Goal: Information Seeking & Learning: Learn about a topic

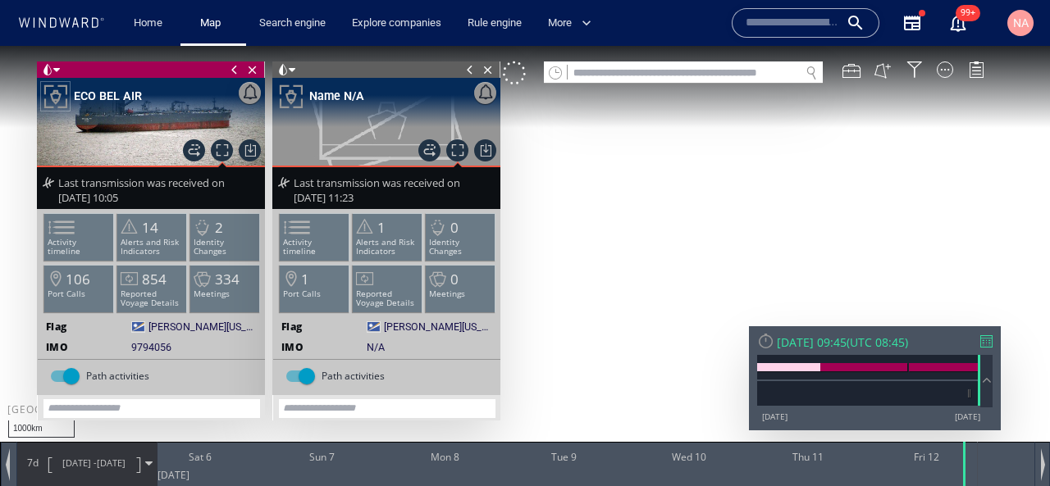
click at [670, 73] on input "text" at bounding box center [683, 73] width 232 height 22
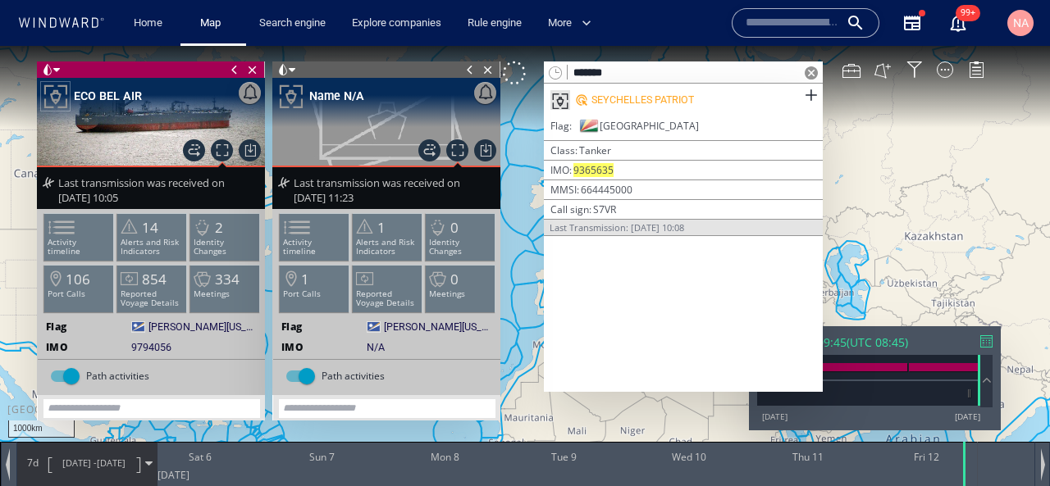
type input "*******"
click at [620, 102] on div "SEYCHELLES PATRIOT" at bounding box center [642, 100] width 102 height 15
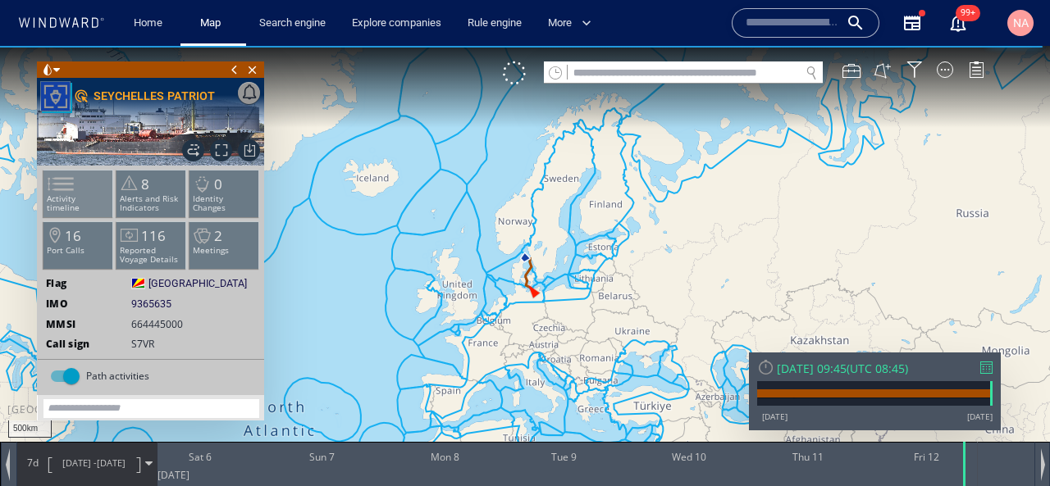
click at [93, 204] on li "Activity timeline" at bounding box center [78, 194] width 70 height 48
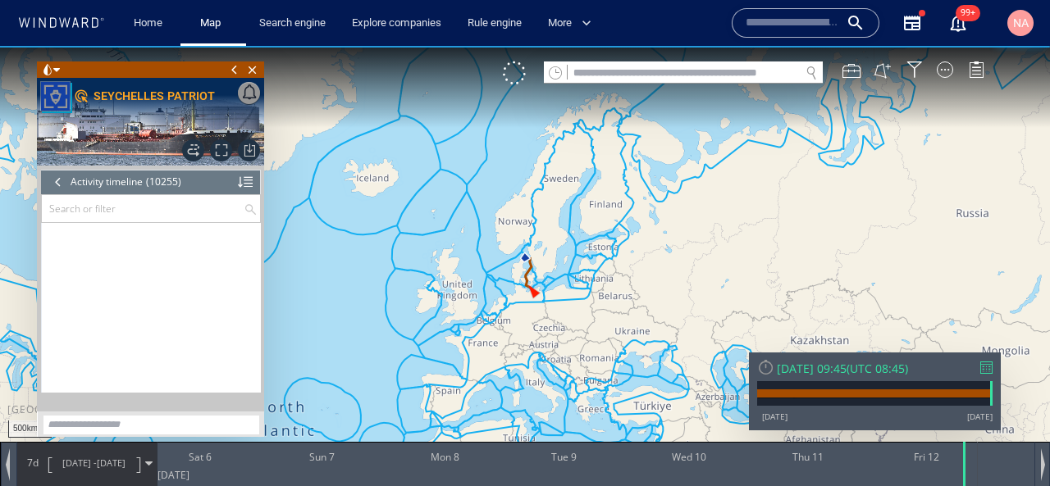
scroll to position [462288, 0]
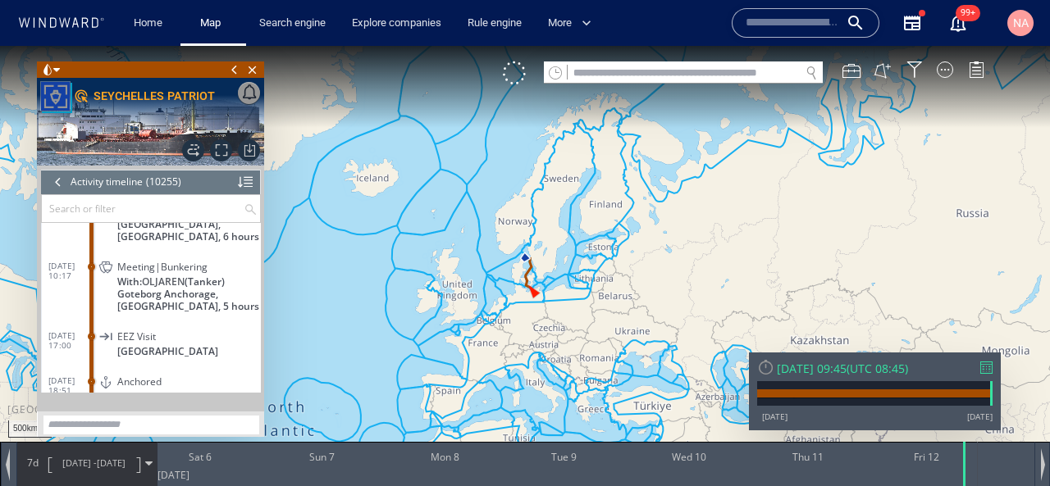
click at [840, 374] on div "[DATE] 09:45" at bounding box center [811, 369] width 70 height 16
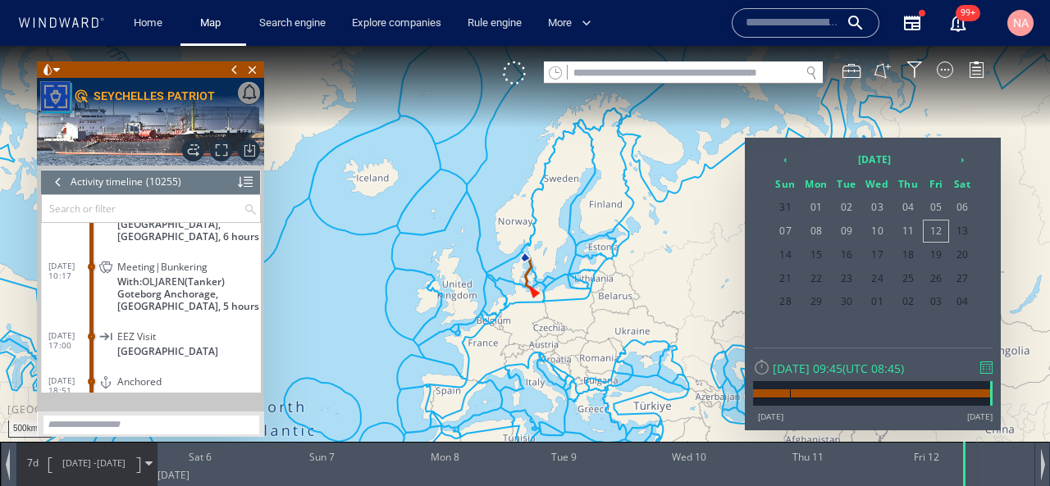
click at [106, 458] on span "[DATE]" at bounding box center [111, 463] width 29 height 12
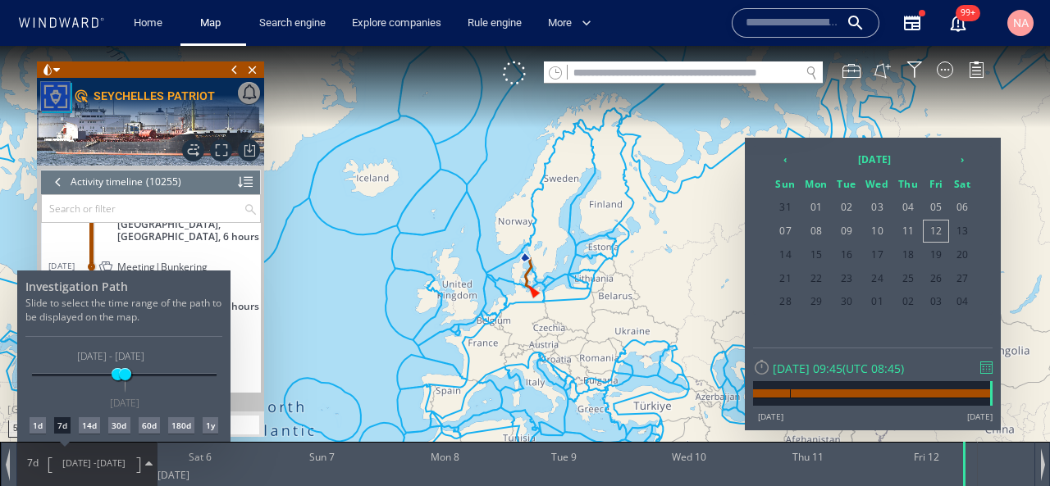
click at [95, 424] on div "14d" at bounding box center [89, 425] width 21 height 16
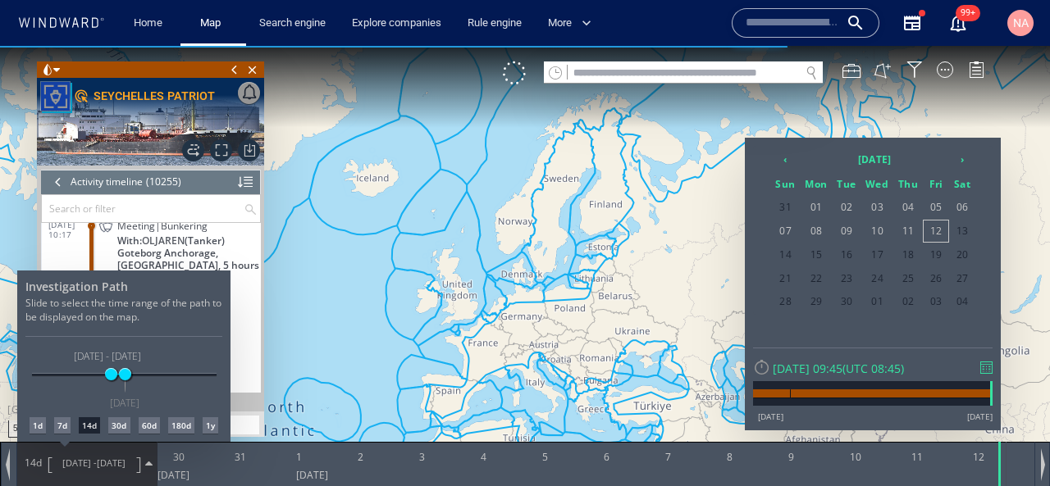
click at [219, 139] on div at bounding box center [525, 266] width 1050 height 440
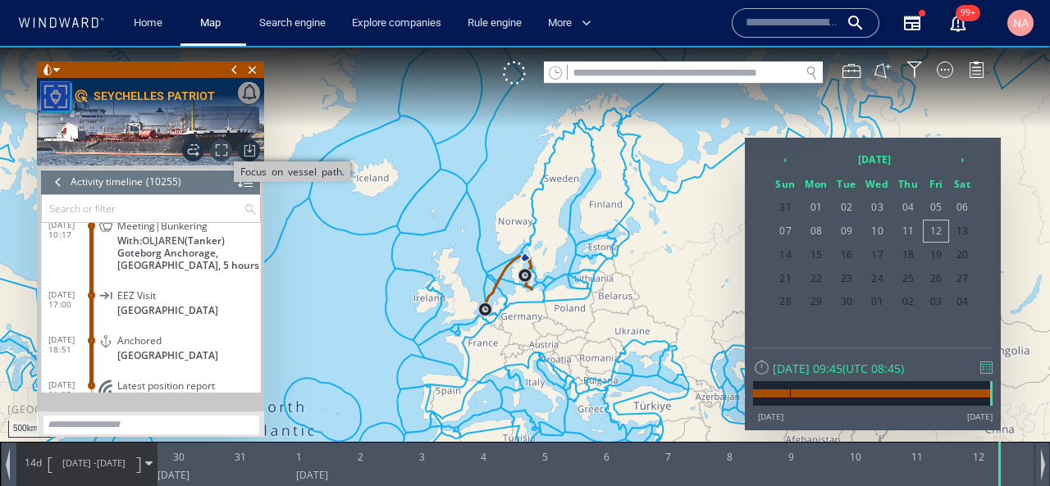
click at [219, 139] on span "Focus on vessel path." at bounding box center [221, 150] width 22 height 22
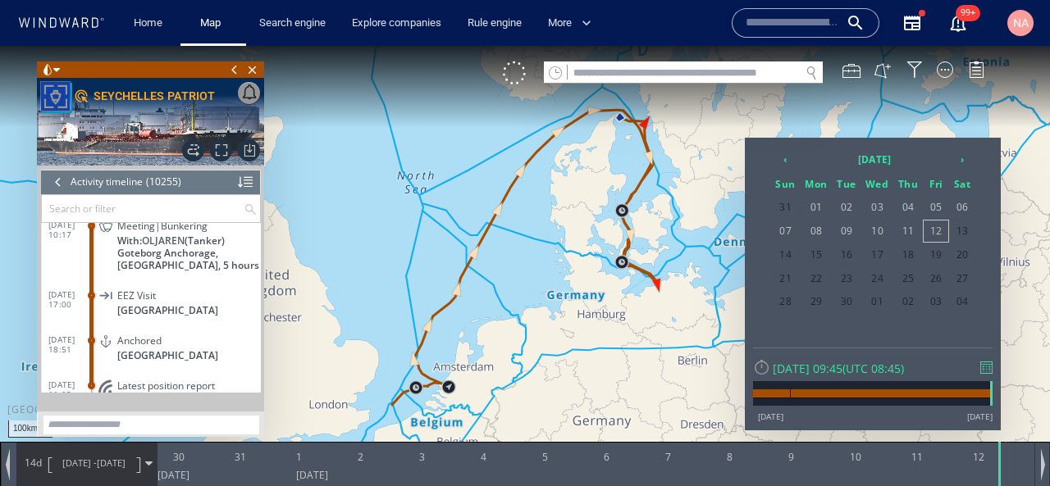
drag, startPoint x: 389, startPoint y: 366, endPoint x: 379, endPoint y: 329, distance: 38.2
click at [379, 329] on div at bounding box center [525, 266] width 1050 height 440
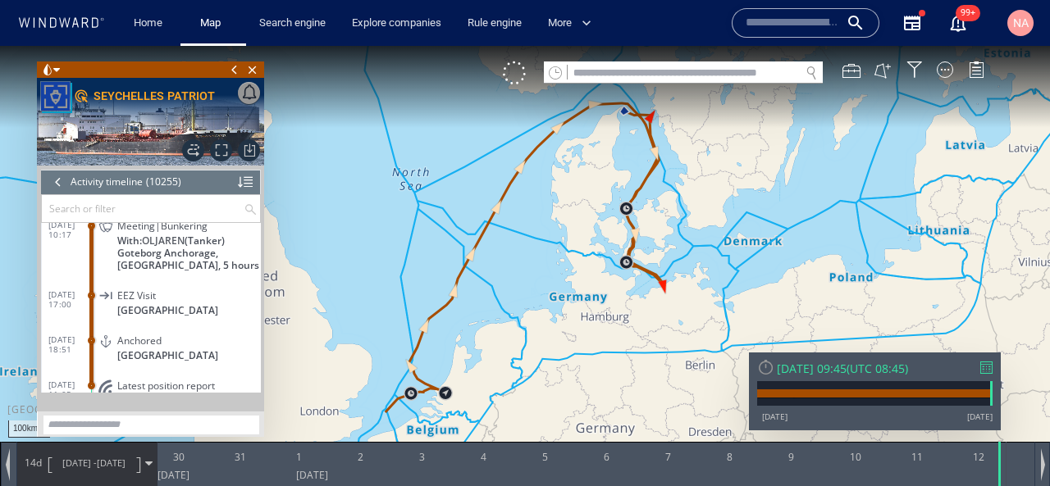
drag, startPoint x: 402, startPoint y: 356, endPoint x: 364, endPoint y: 260, distance: 103.1
click at [364, 260] on canvas "Map" at bounding box center [525, 258] width 1050 height 424
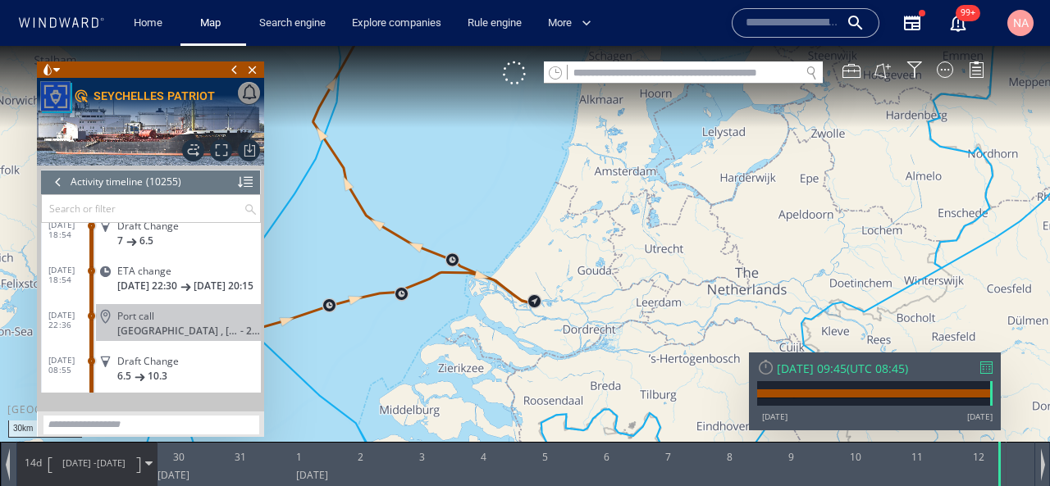
scroll to position [461103, 0]
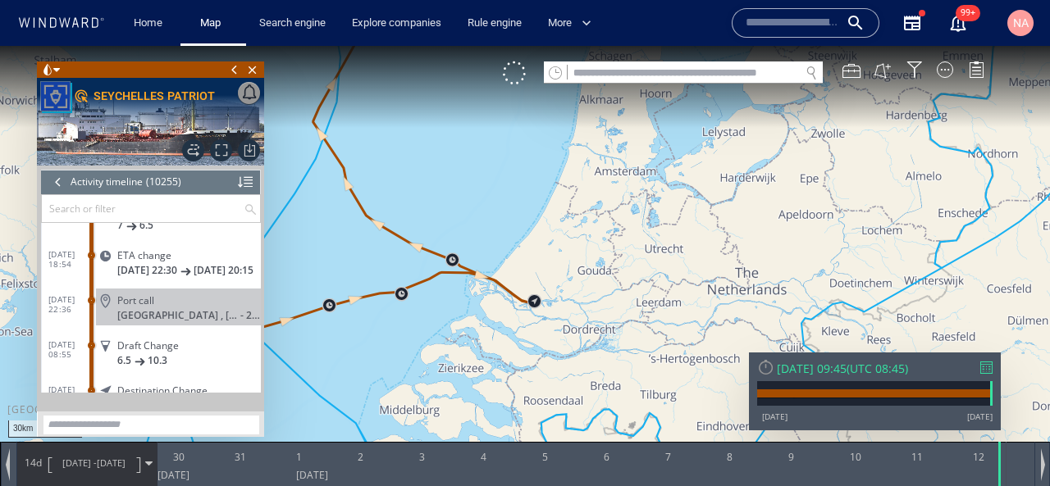
click at [673, 77] on input "text" at bounding box center [683, 73] width 232 height 22
paste input "**********"
type input "**********"
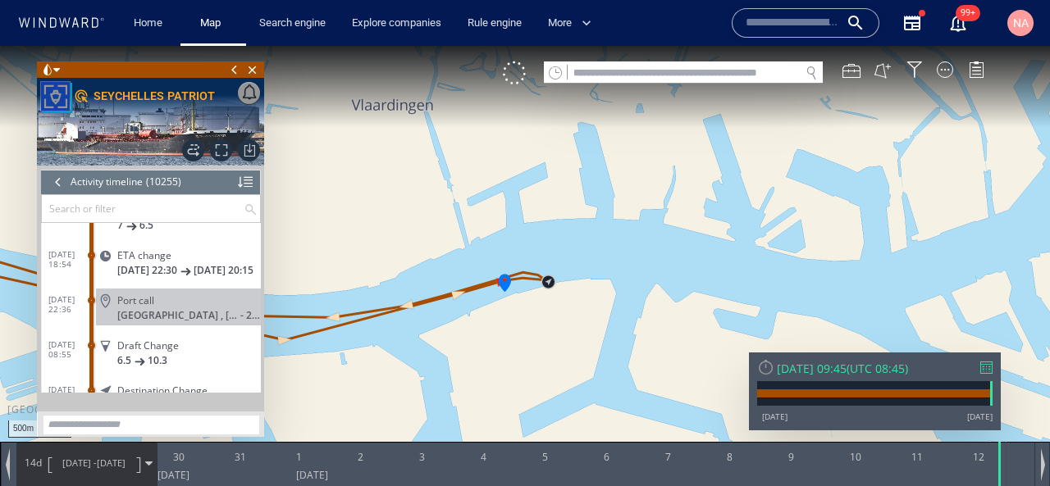
drag, startPoint x: 603, startPoint y: 194, endPoint x: 509, endPoint y: 486, distance: 306.5
click at [509, 485] on html "500m © Mapbox © OpenStreetMap Improve this map 0 0 [DATE] 30 31 1 2 3 4 5 6 7 8…" at bounding box center [525, 266] width 1050 height 440
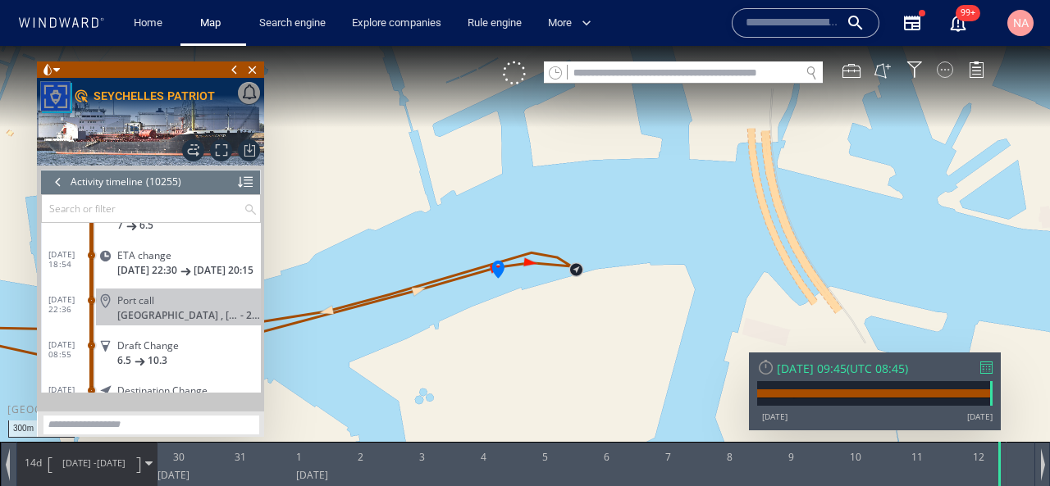
click at [945, 69] on div at bounding box center [944, 69] width 16 height 16
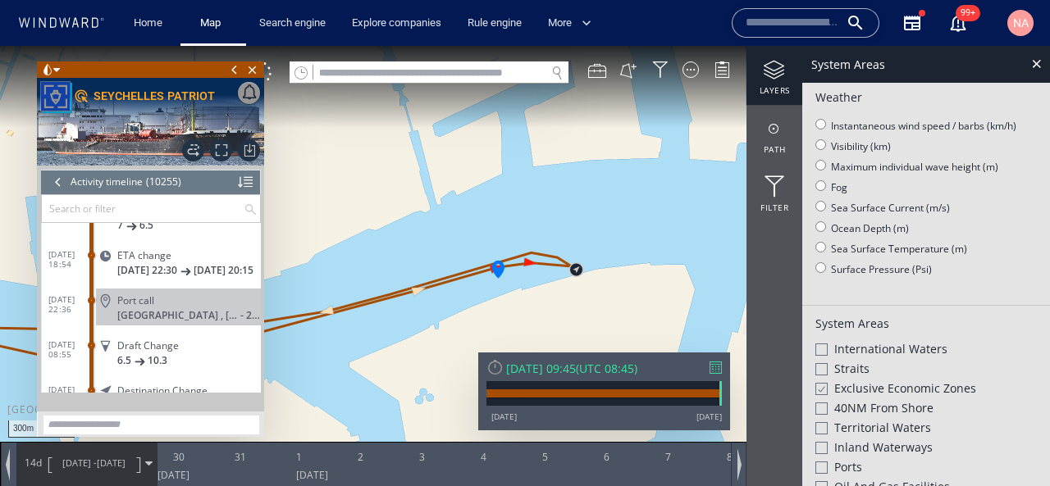
scroll to position [198, 0]
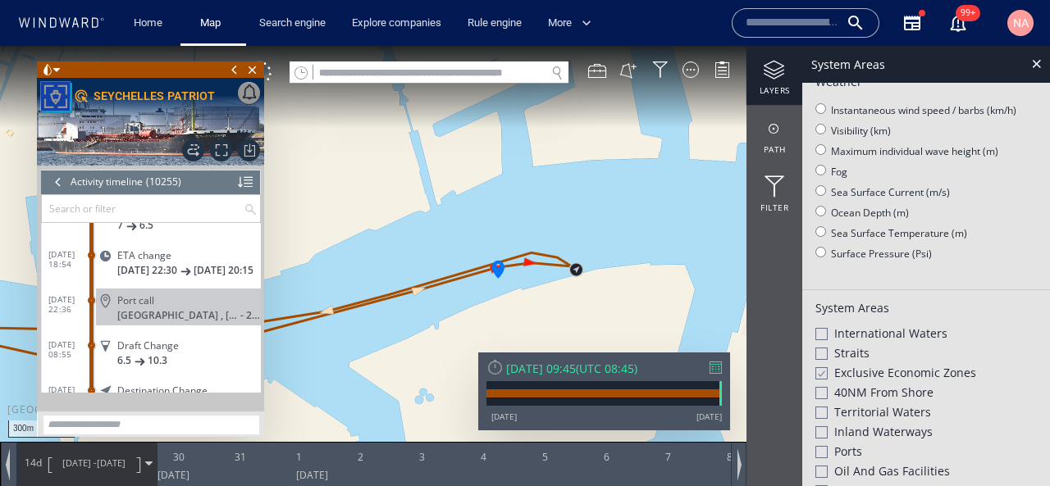
click at [842, 447] on span "Ports" at bounding box center [848, 452] width 28 height 16
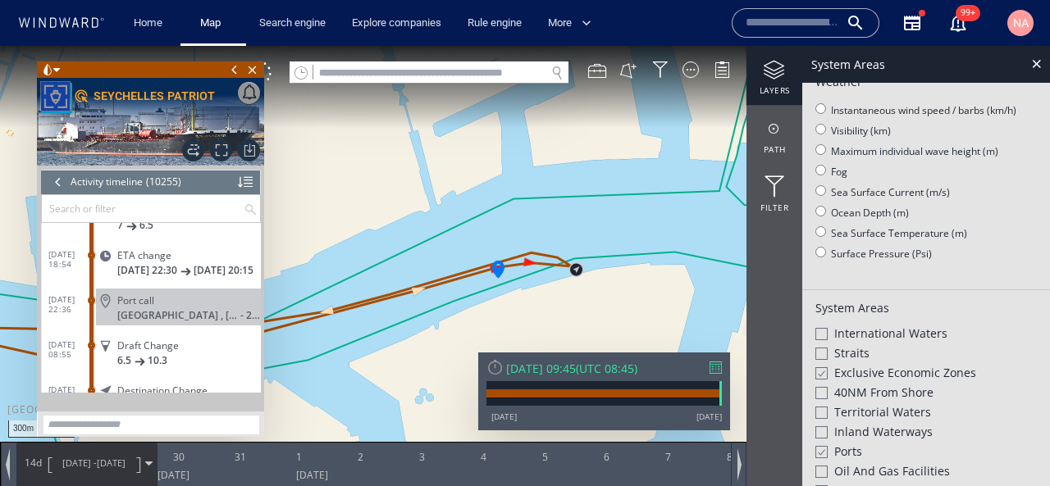
scroll to position [259, 0]
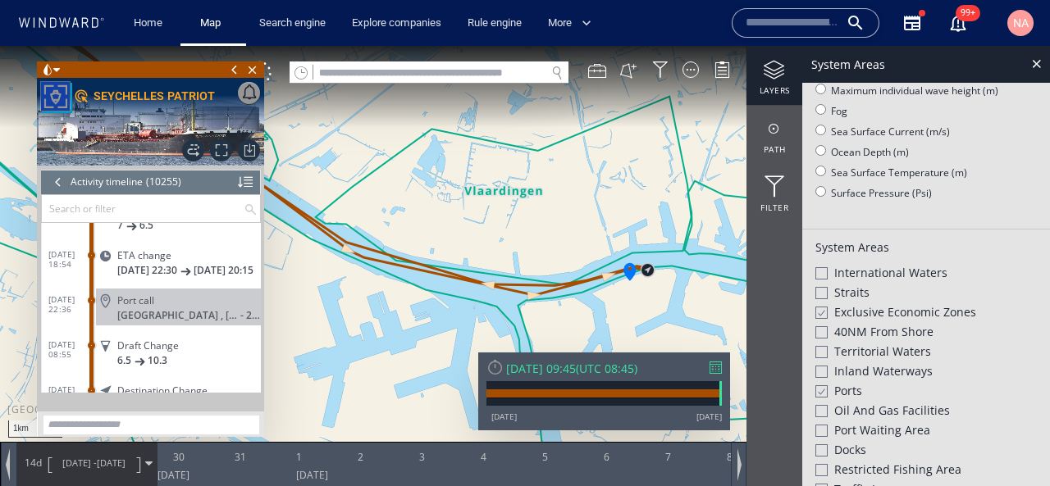
drag, startPoint x: 671, startPoint y: 271, endPoint x: 660, endPoint y: 271, distance: 10.7
click at [660, 271] on canvas "Map" at bounding box center [525, 258] width 1050 height 424
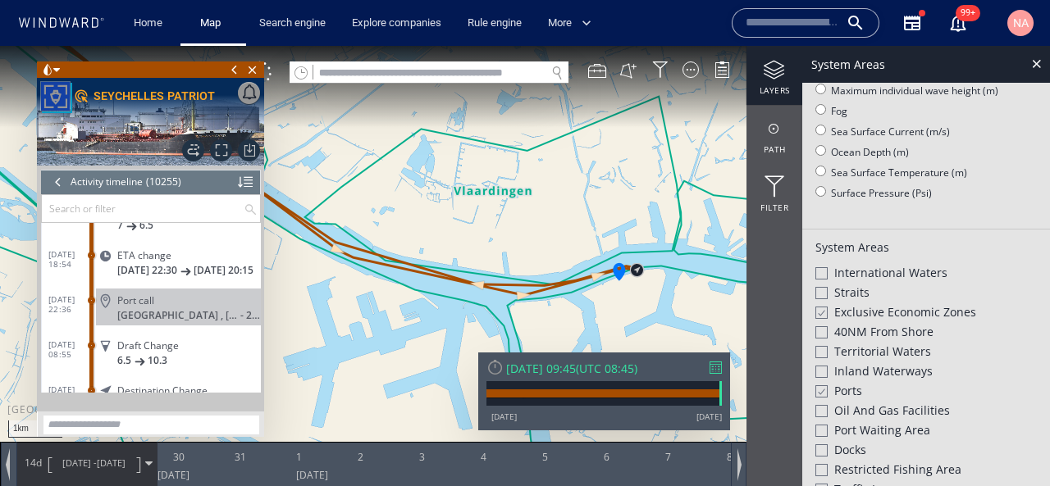
click at [821, 386] on div at bounding box center [820, 392] width 12 height 14
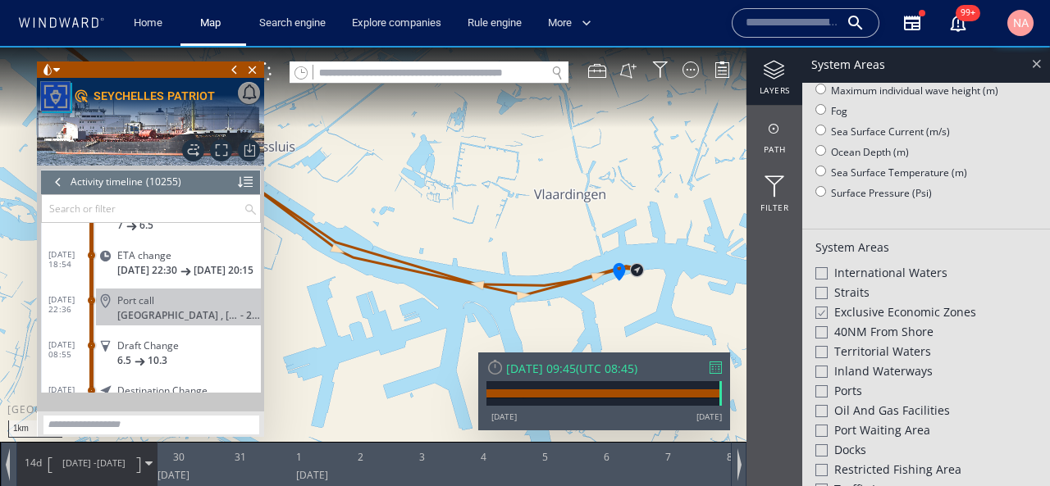
click at [1030, 66] on div at bounding box center [1036, 63] width 19 height 19
